Goal: Check status: Check status

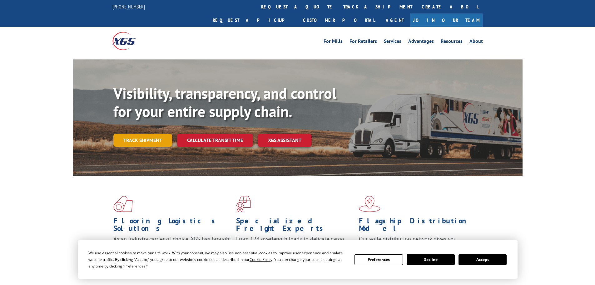
click at [141, 133] on link "Track shipment" at bounding box center [142, 139] width 59 height 13
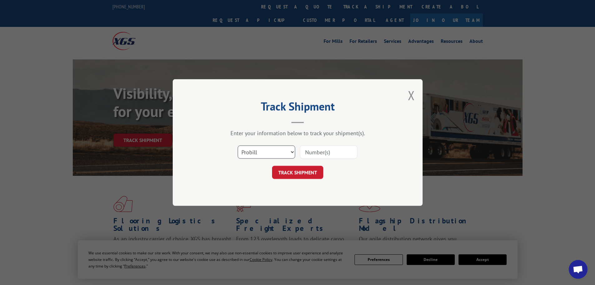
click at [290, 152] on select "Select category... Probill BOL PO" at bounding box center [266, 151] width 57 height 13
select select "bol"
click at [238, 145] on select "Select category... Probill BOL PO" at bounding box center [266, 151] width 57 height 13
drag, startPoint x: 320, startPoint y: 153, endPoint x: 327, endPoint y: 157, distance: 8.7
click at [320, 153] on input at bounding box center [328, 151] width 57 height 13
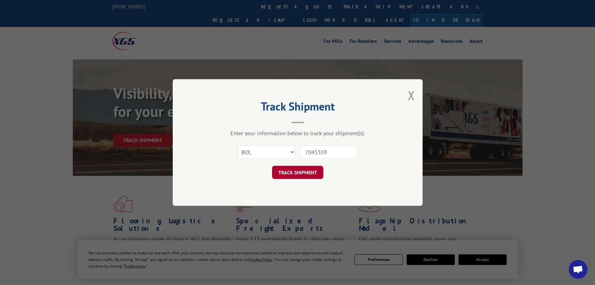
type input "7045359"
click at [296, 172] on button "TRACK SHIPMENT" at bounding box center [297, 172] width 51 height 13
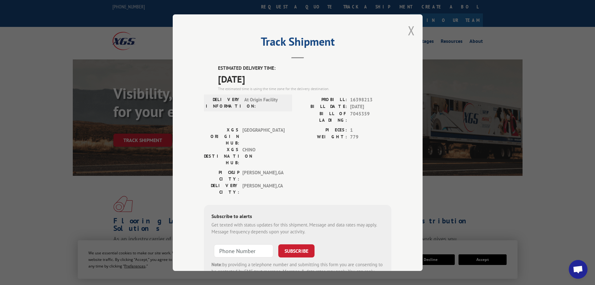
click at [410, 30] on button "Close modal" at bounding box center [411, 30] width 7 height 17
